Goal: Navigation & Orientation: Find specific page/section

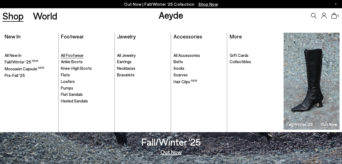
click at [72, 55] on span "All Footwear" at bounding box center [72, 55] width 23 height 5
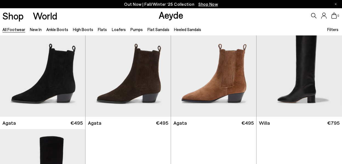
scroll to position [262, 0]
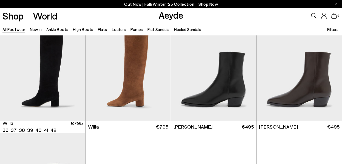
scroll to position [348, 0]
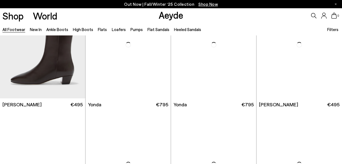
scroll to position [1354, 0]
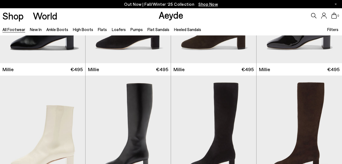
scroll to position [2145, 0]
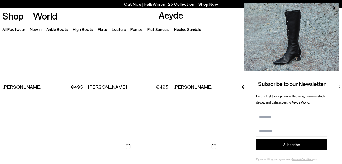
scroll to position [2489, 0]
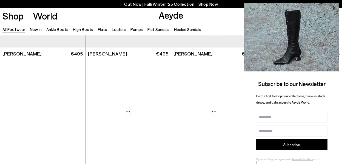
click at [334, 7] on icon at bounding box center [334, 8] width 3 height 3
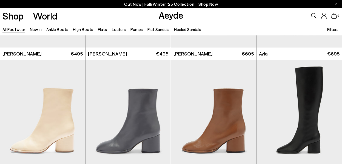
scroll to position [3626, 0]
